Goal: Communication & Community: Share content

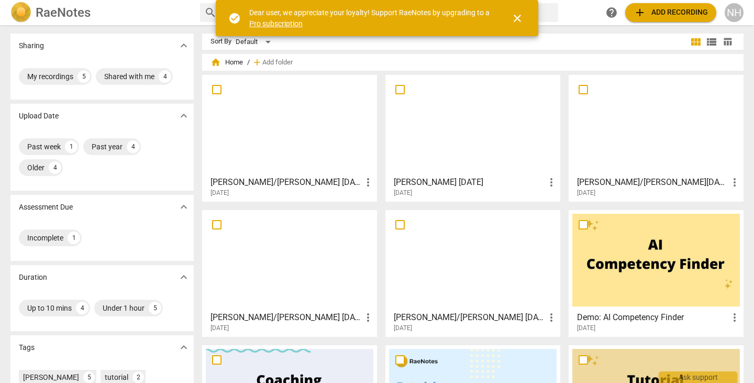
click at [281, 114] on div at bounding box center [290, 125] width 168 height 93
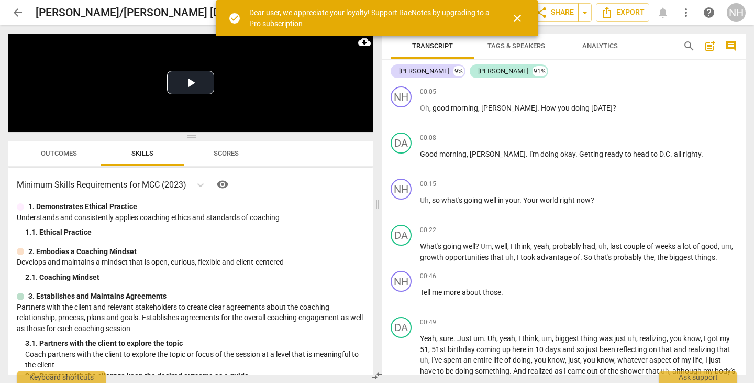
click at [514, 19] on span "close" at bounding box center [517, 18] width 13 height 13
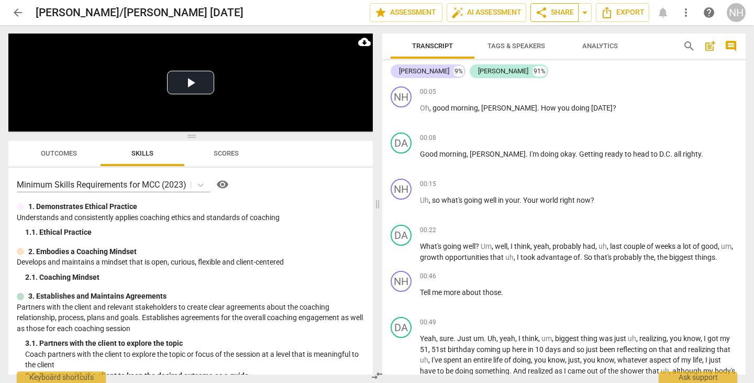
click at [560, 16] on span "share Share" at bounding box center [554, 12] width 39 height 13
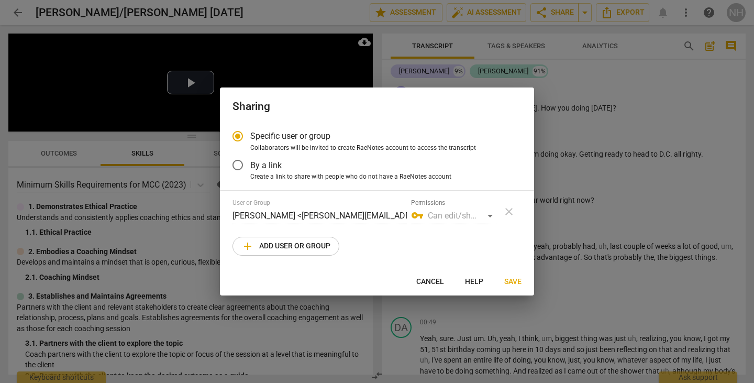
click at [323, 244] on span "add Add user or group" at bounding box center [285, 246] width 89 height 13
radio input "false"
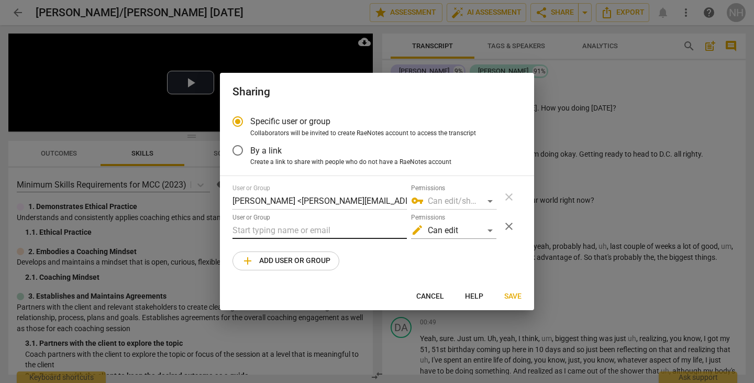
click at [312, 228] on input "text" at bounding box center [319, 230] width 174 height 17
drag, startPoint x: 284, startPoint y: 229, endPoint x: 182, endPoint y: 223, distance: 102.3
click at [215, 224] on div "Sharing Specific user or group Collaborators will be invited to create RaeNotes…" at bounding box center [377, 191] width 754 height 383
type input "v"
paste input "[PERSON_NAME][EMAIL_ADDRESS][DOMAIN_NAME]"
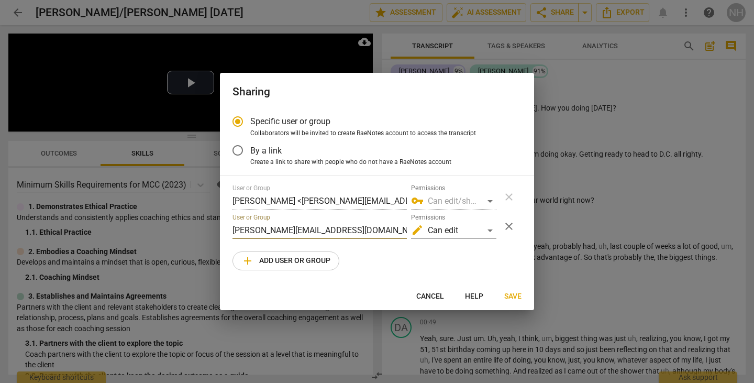
type input "[PERSON_NAME][EMAIL_ADDRESS][DOMAIN_NAME]"
click at [514, 297] on span "Save" at bounding box center [512, 296] width 17 height 10
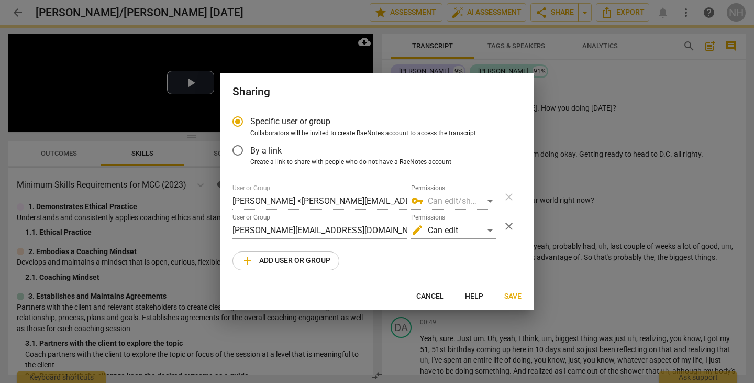
radio input "false"
type input "[PERSON_NAME] <[PERSON_NAME][EMAIL_ADDRESS][DOMAIN_NAME]>"
